Goal: Check status: Check status

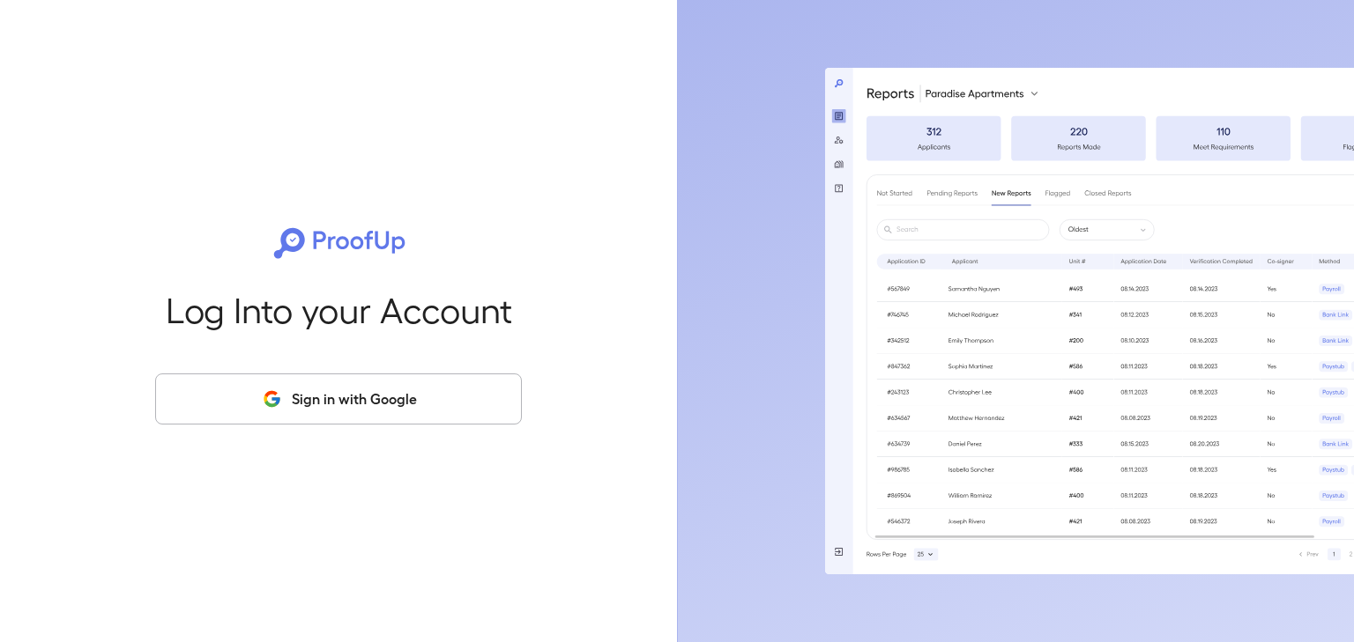
click at [496, 405] on button "Sign in with Google" at bounding box center [338, 399] width 367 height 51
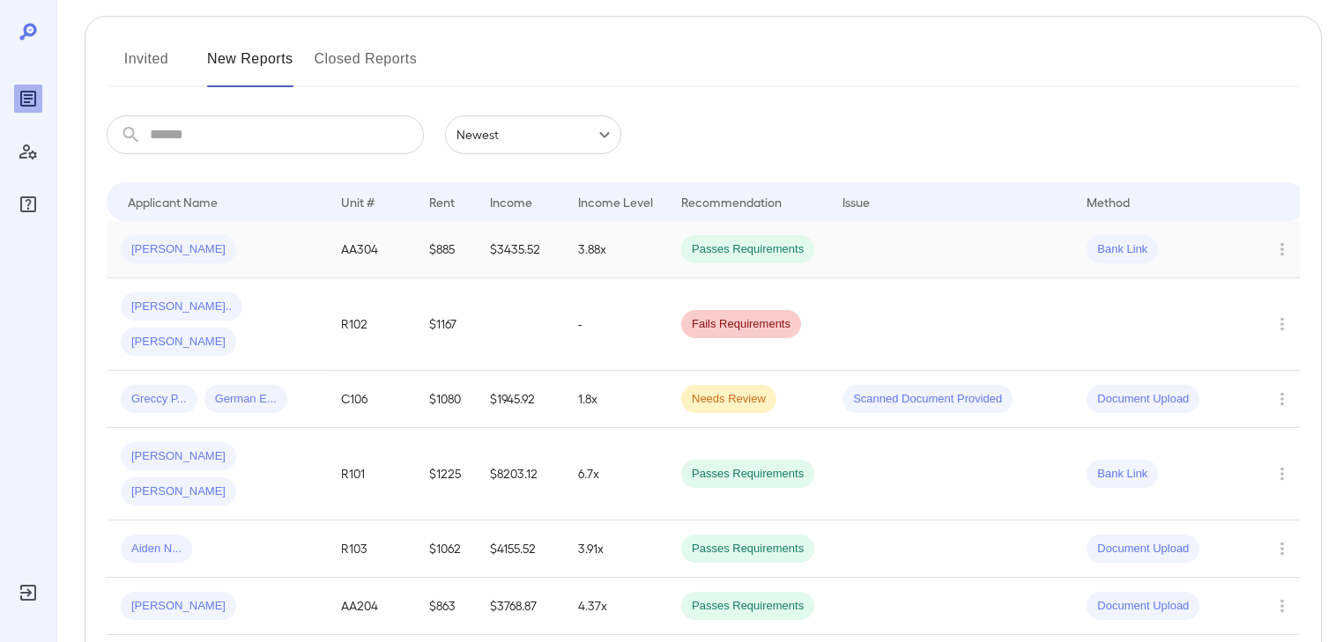
scroll to position [211, 0]
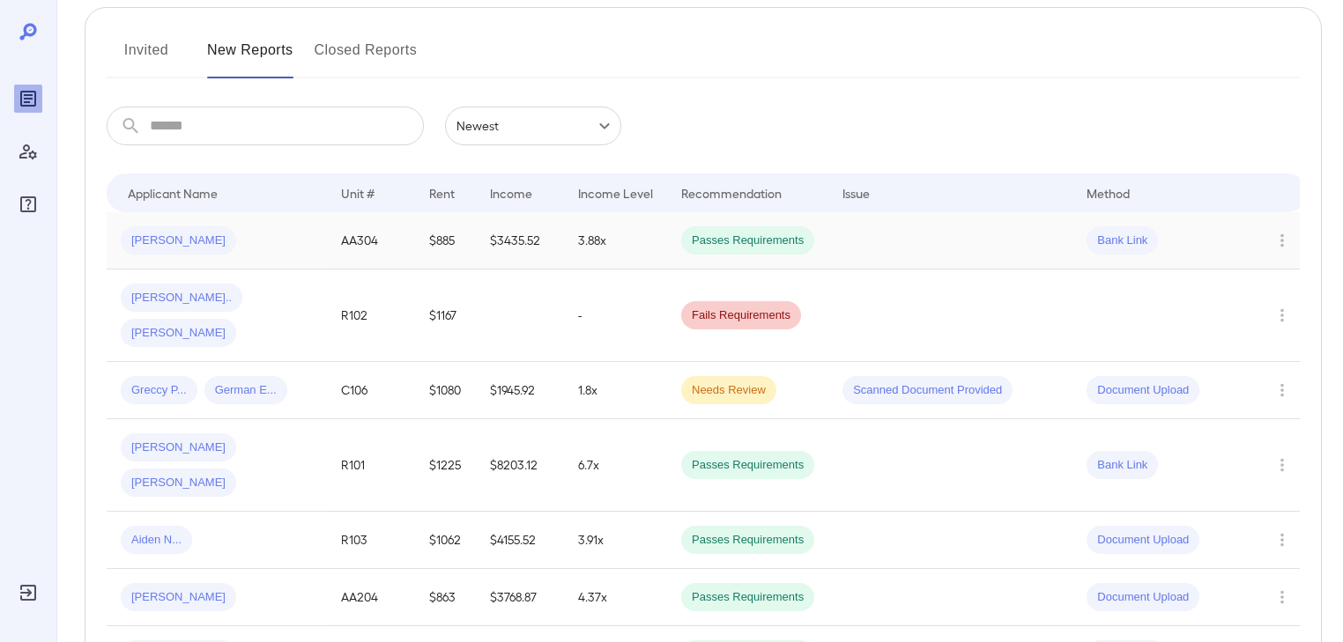
click at [961, 228] on td at bounding box center [950, 240] width 244 height 57
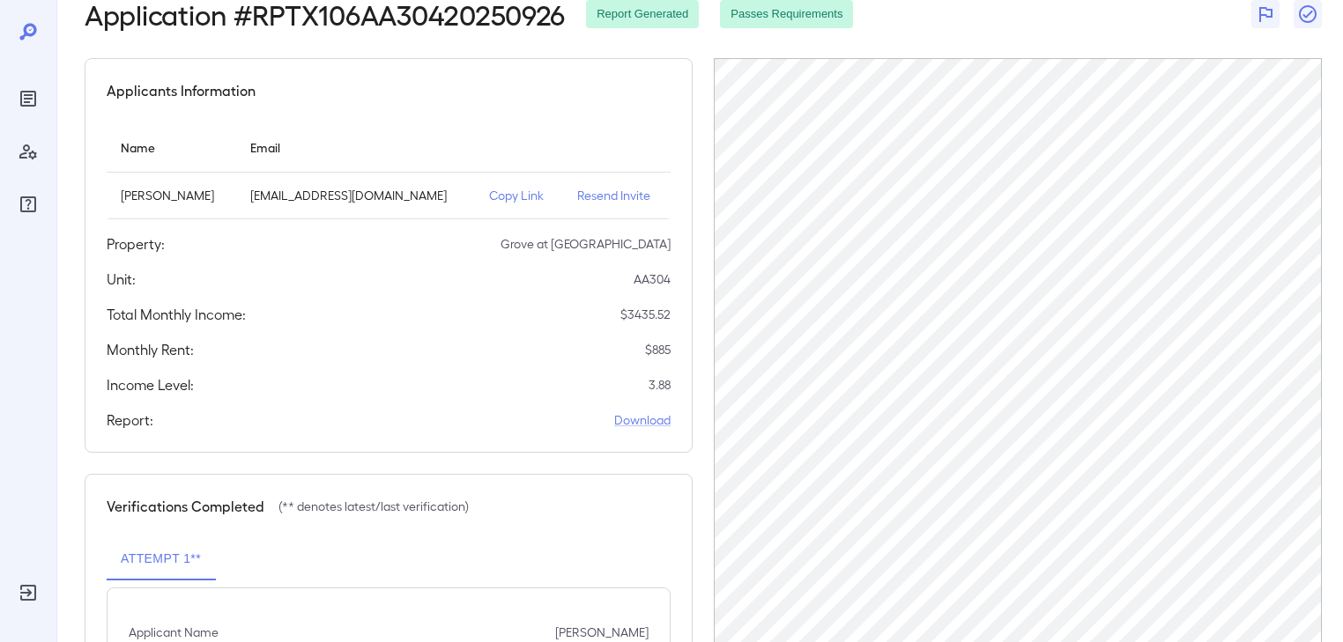
scroll to position [241, 0]
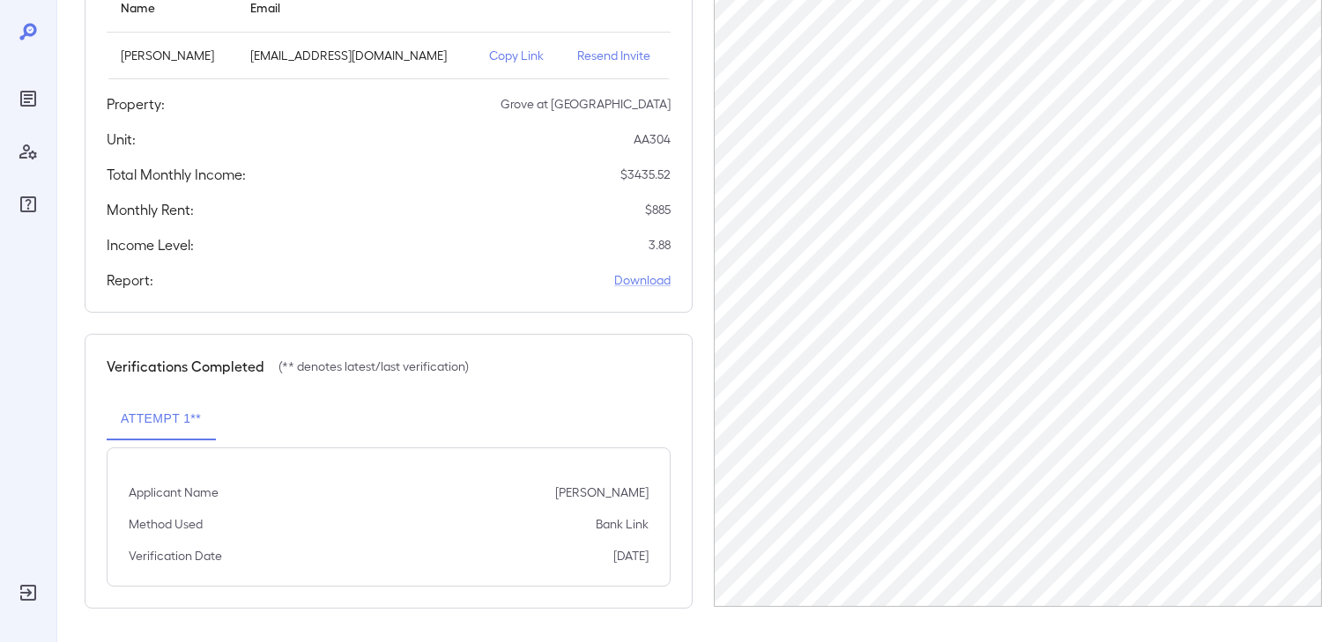
click at [636, 516] on p "Bank Link" at bounding box center [622, 525] width 53 height 18
click at [642, 516] on p "Bank Link" at bounding box center [622, 525] width 53 height 18
click at [630, 516] on p "Bank Link" at bounding box center [622, 525] width 53 height 18
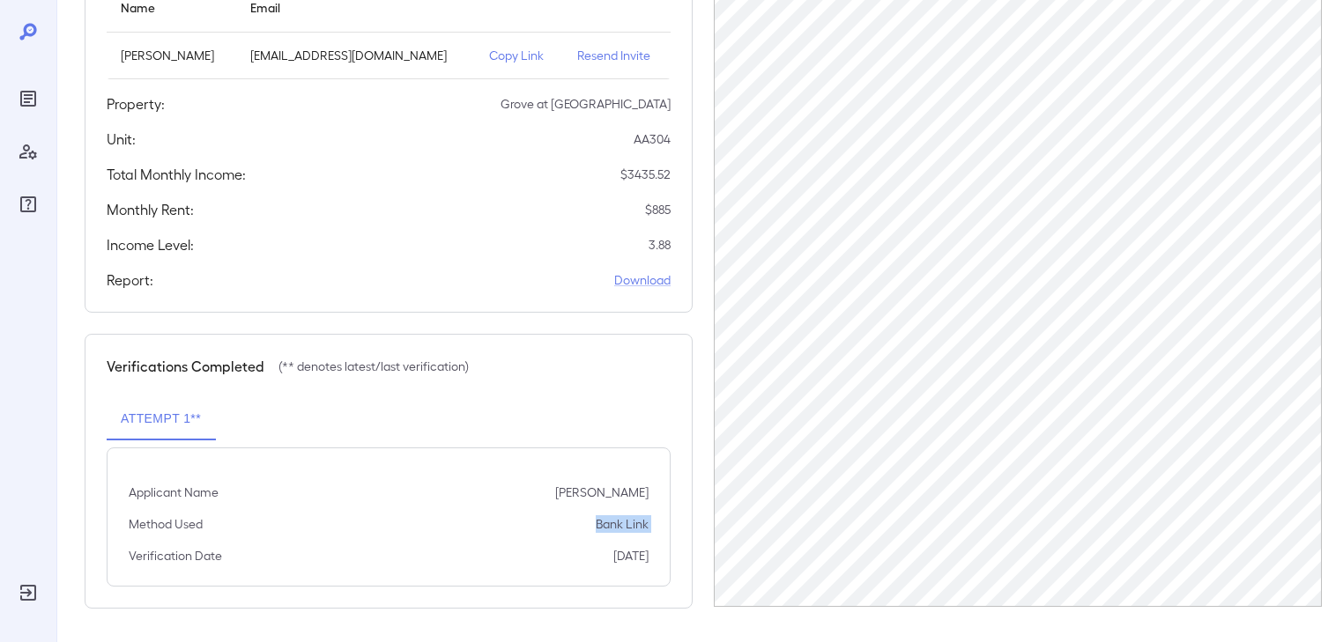
click at [630, 516] on p "Bank Link" at bounding box center [622, 525] width 53 height 18
